Goal: Communication & Community: Answer question/provide support

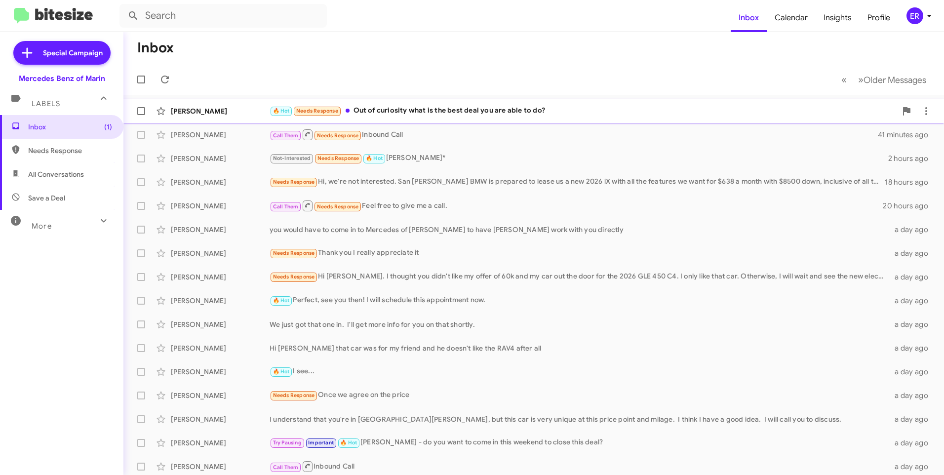
click at [475, 110] on div "🔥 Hot Needs Response Out of curiosity what is the best deal you are able to do?" at bounding box center [583, 110] width 627 height 11
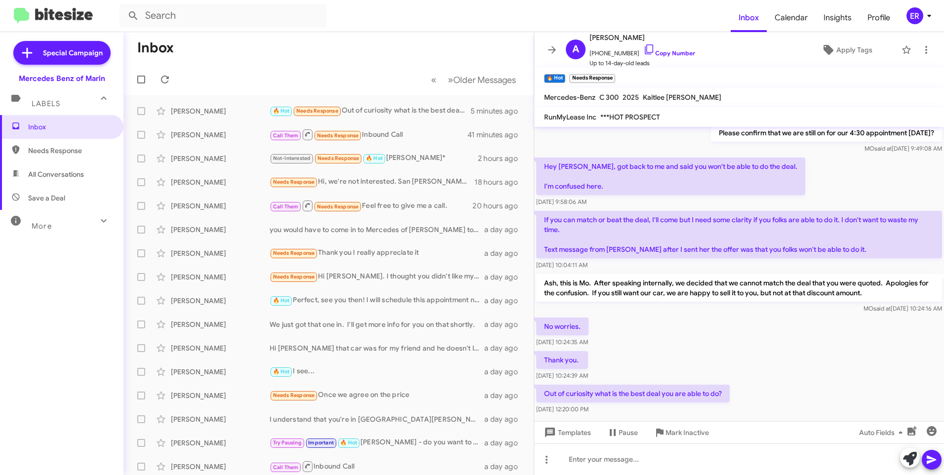
scroll to position [289, 0]
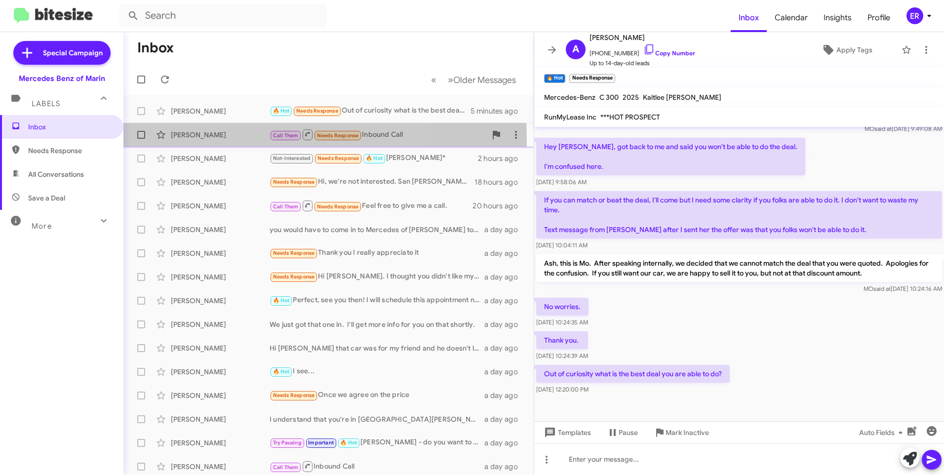
click at [226, 139] on div "[PERSON_NAME]" at bounding box center [220, 135] width 99 height 10
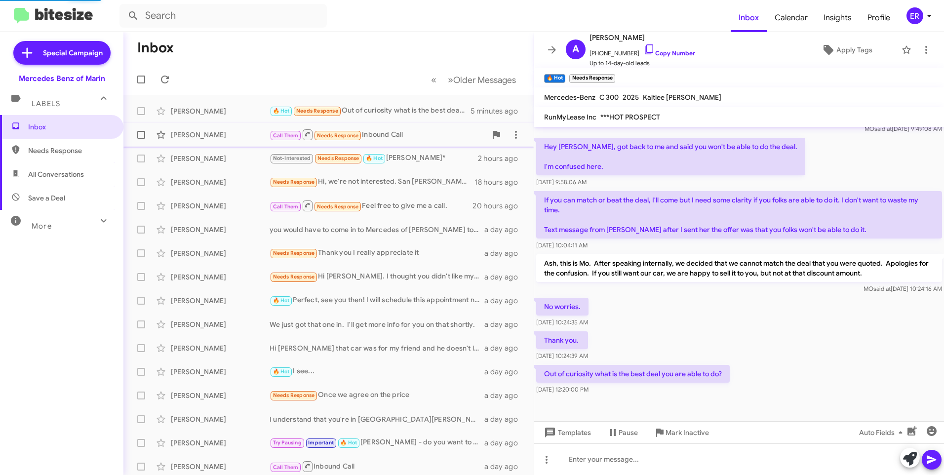
scroll to position [27, 0]
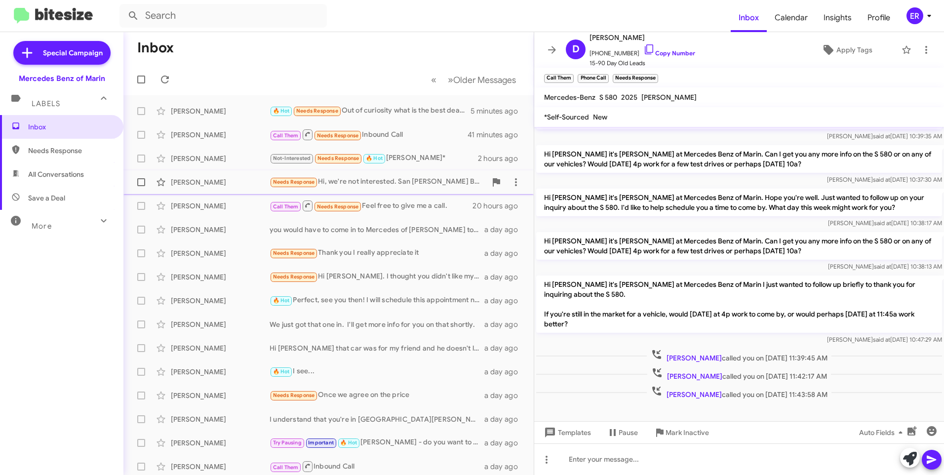
click at [225, 176] on div "[PERSON_NAME] Needs Response Hi, we're not interested. San [PERSON_NAME] BMW is…" at bounding box center [328, 182] width 395 height 20
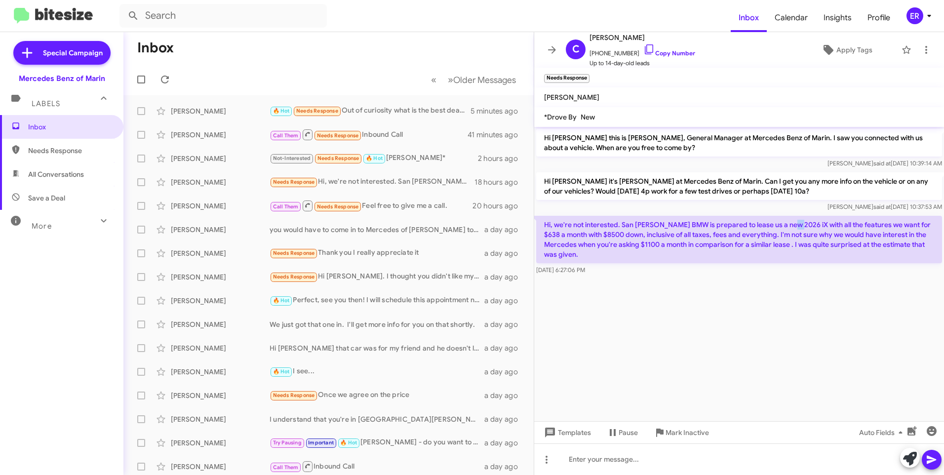
click at [787, 227] on p "Hi, we're not interested. San [PERSON_NAME] BMW is prepared to lease us a new 2…" at bounding box center [739, 239] width 406 height 47
click at [755, 325] on cdk-virtual-scroll-viewport "Hi [PERSON_NAME] this is [PERSON_NAME], General Manager at Mercedes Benz of Mar…" at bounding box center [739, 274] width 410 height 294
